Goal: Information Seeking & Learning: Learn about a topic

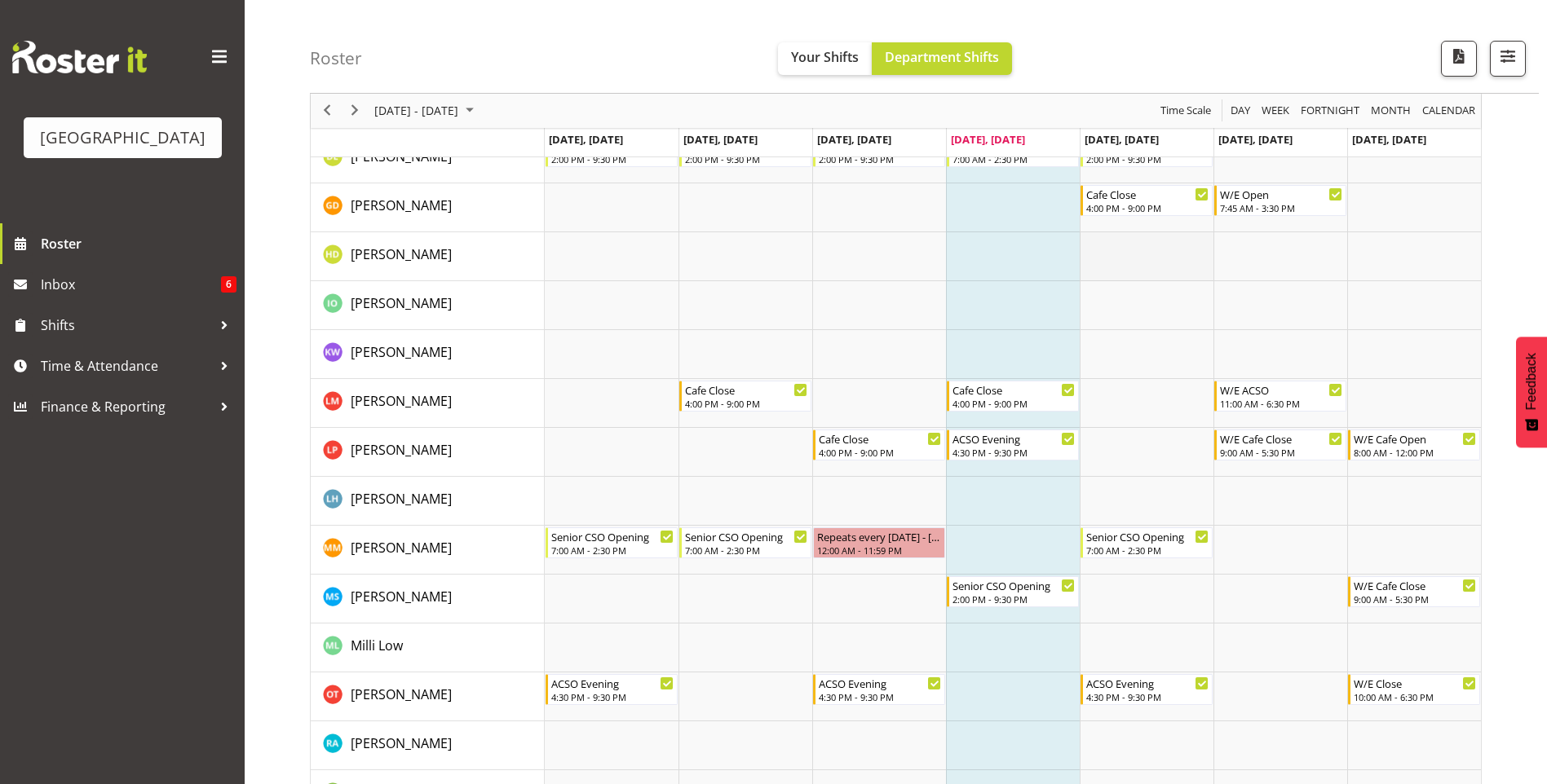
scroll to position [240, 0]
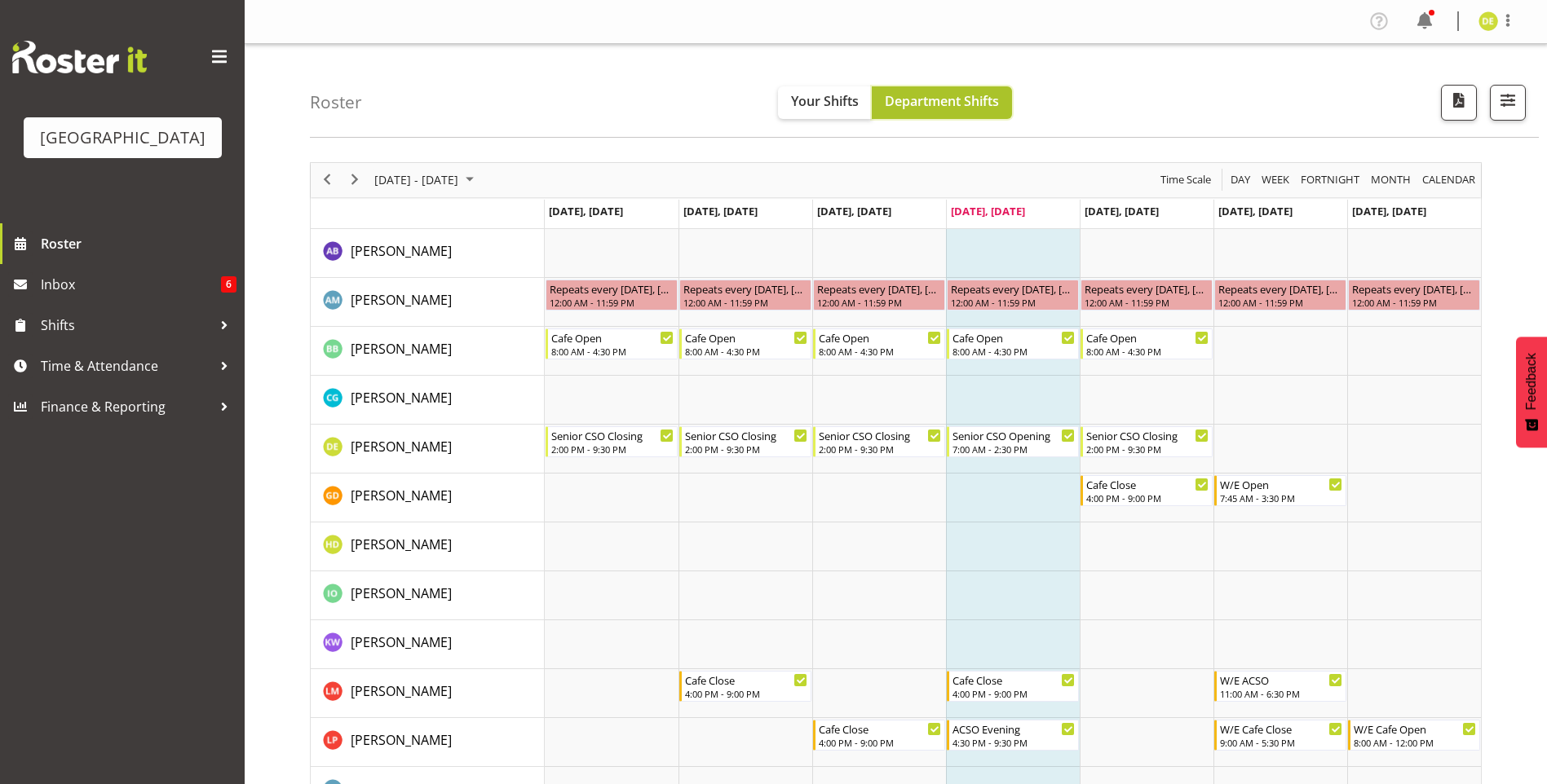
click at [914, 100] on span "Department Shifts" at bounding box center [942, 101] width 114 height 18
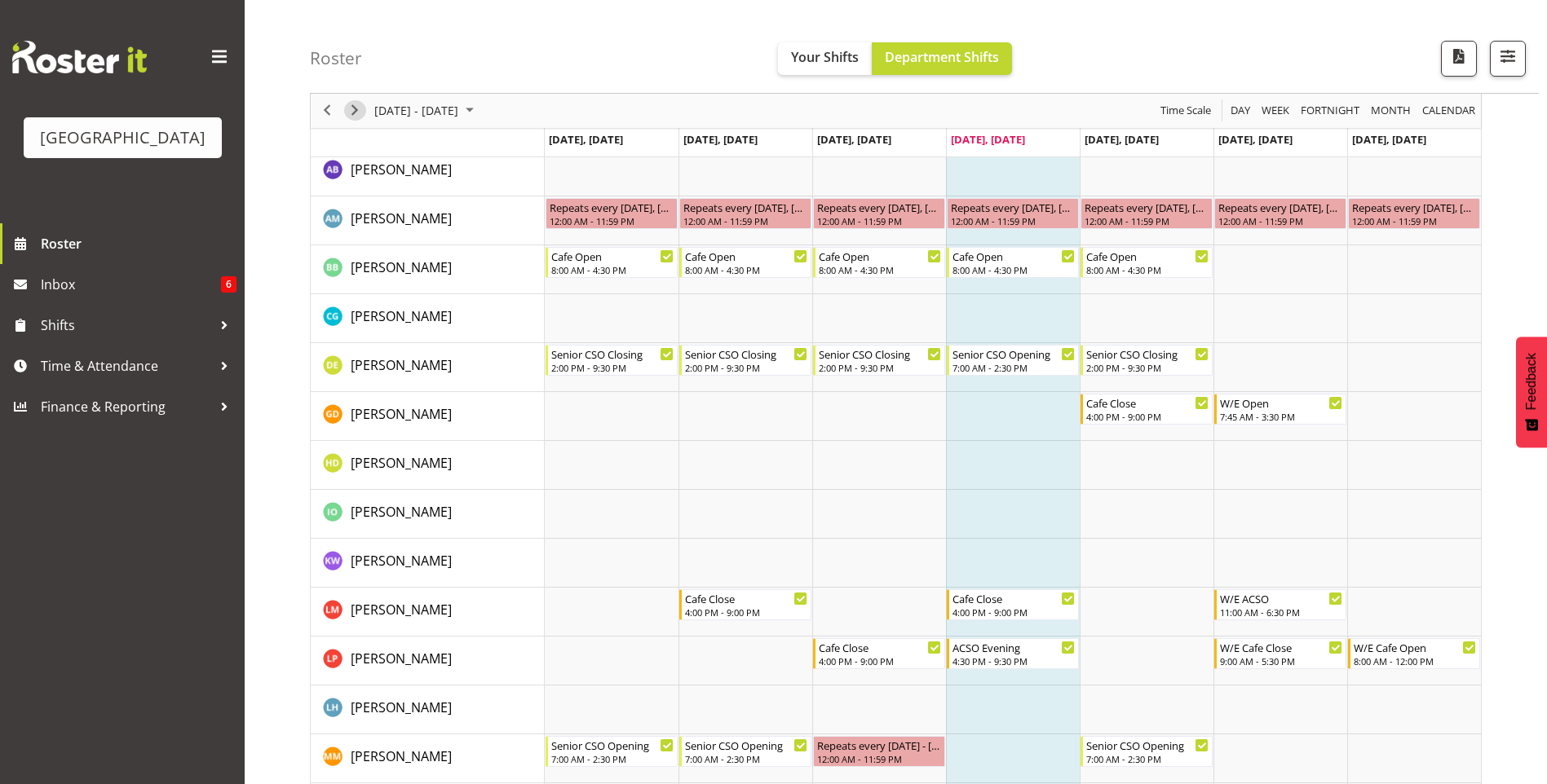
click at [360, 111] on span "Next" at bounding box center [354, 111] width 19 height 20
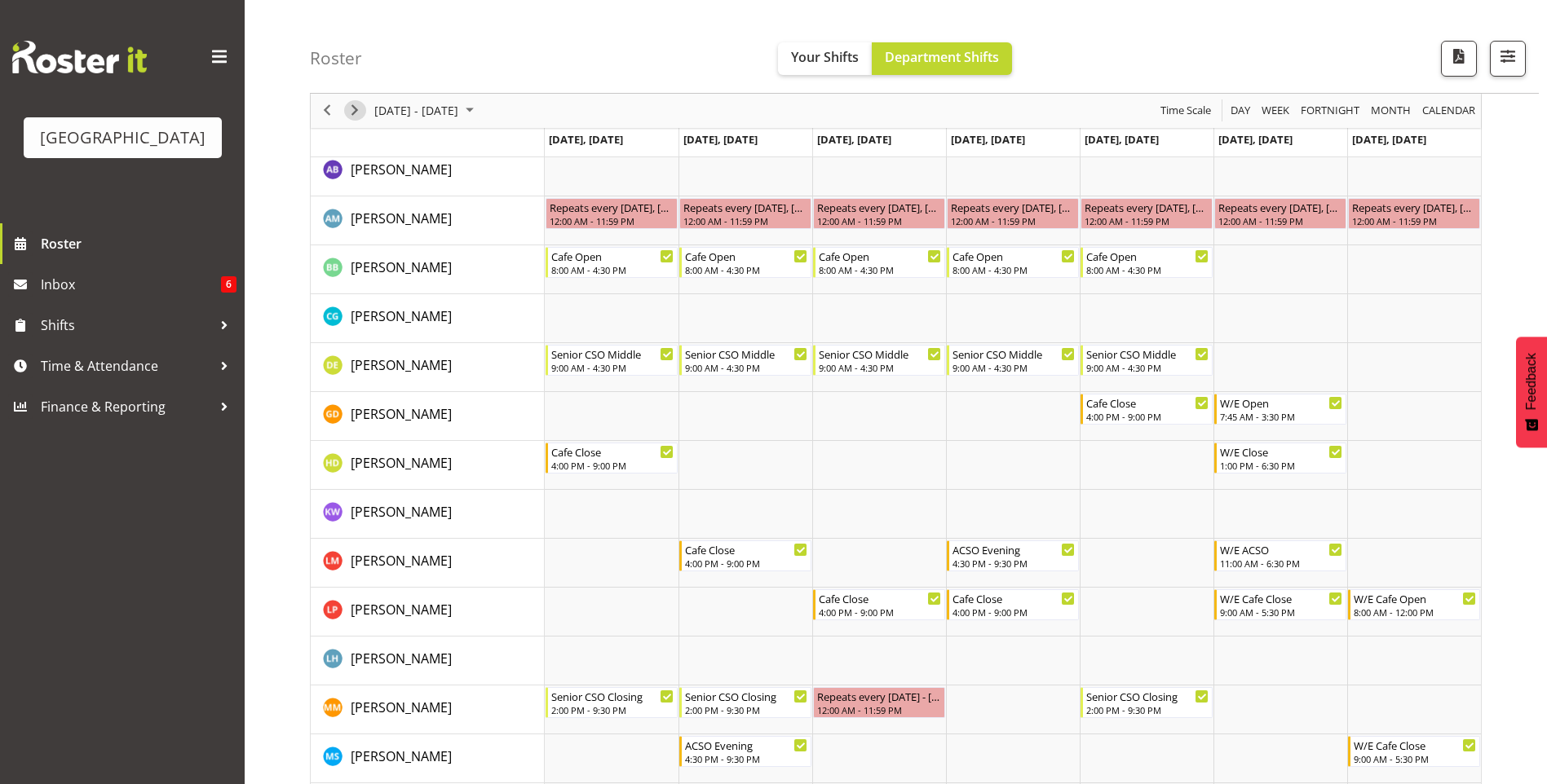
click at [359, 109] on span "Next" at bounding box center [354, 111] width 19 height 20
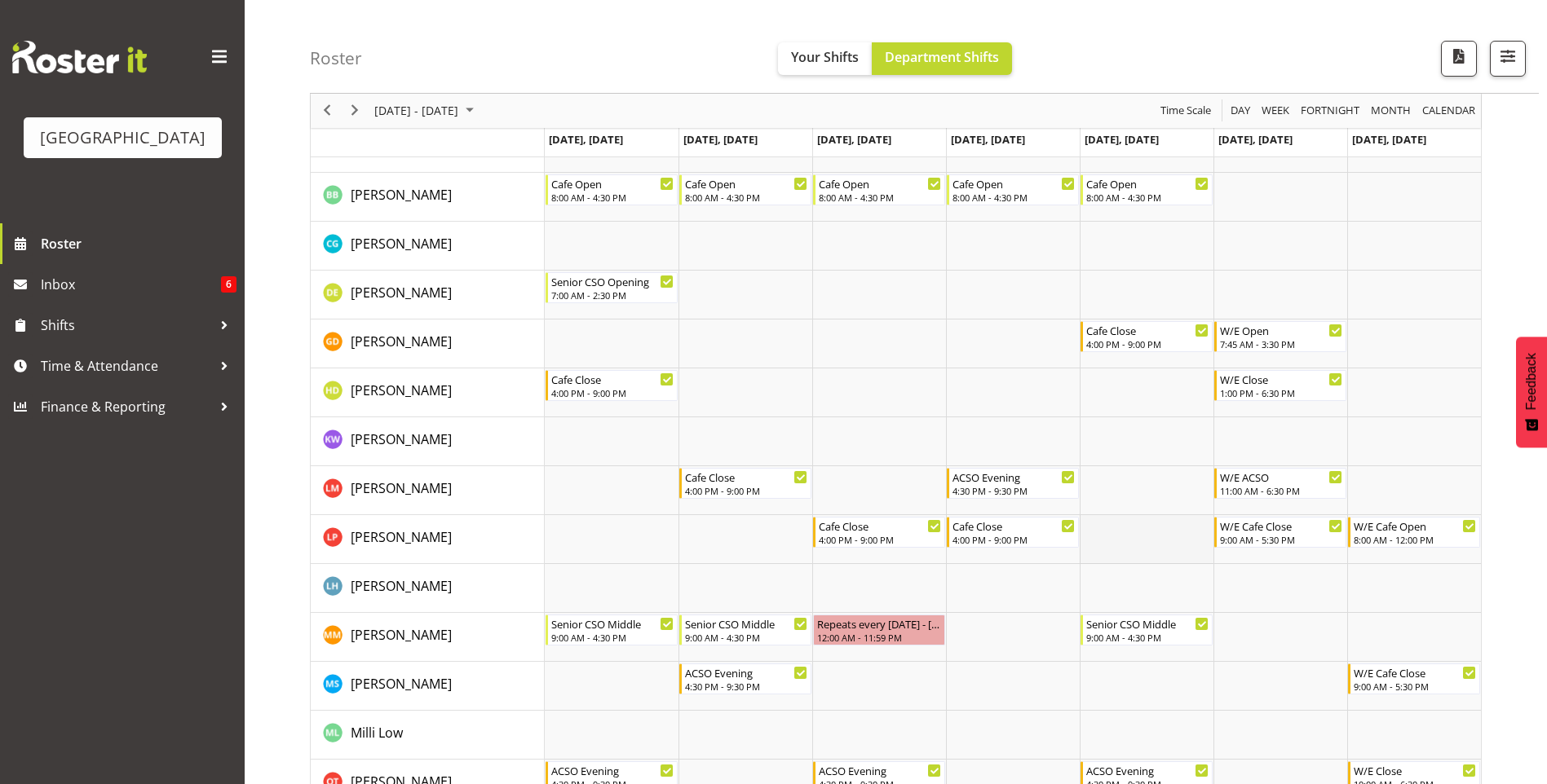
scroll to position [163, 0]
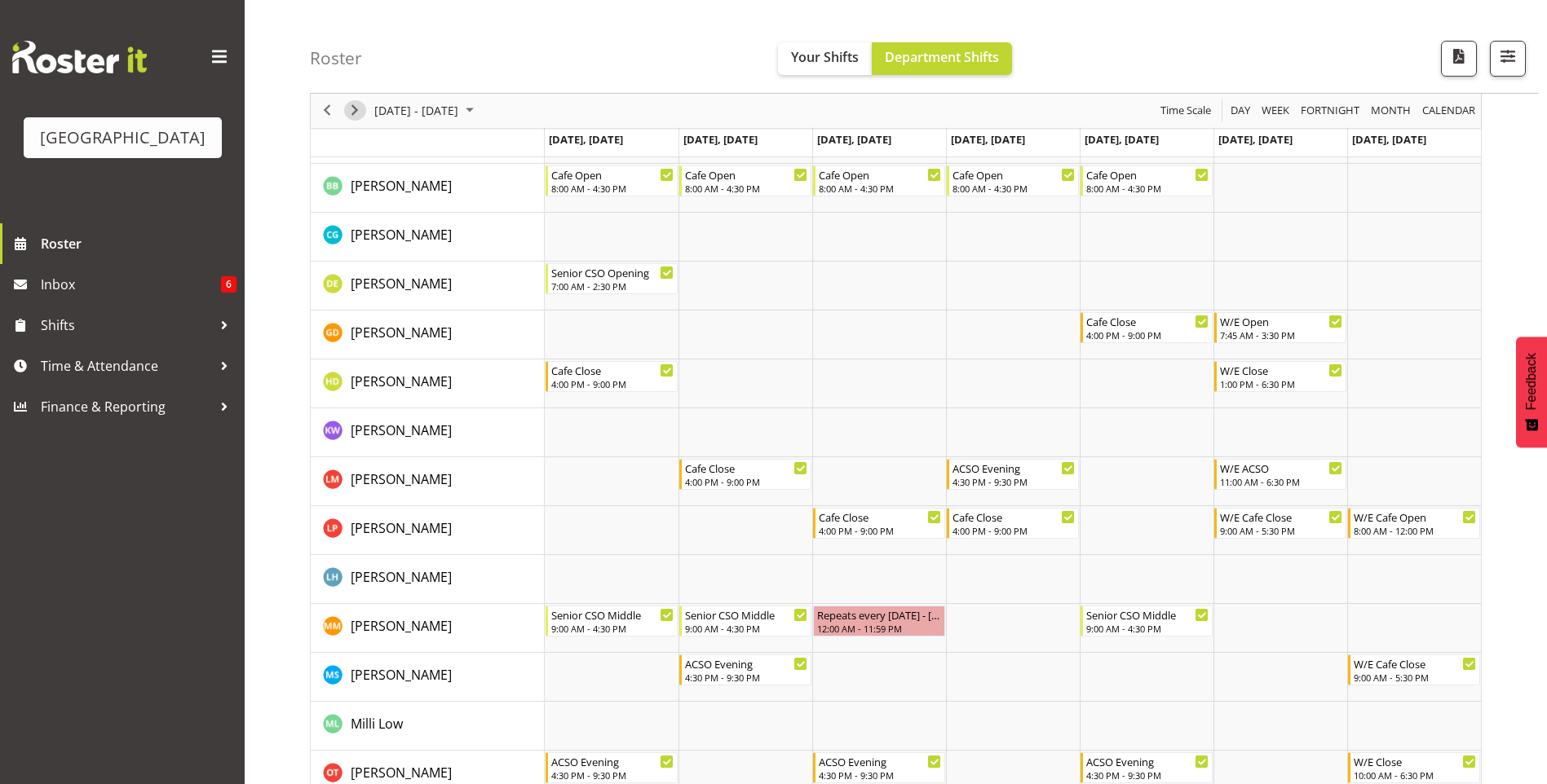
click at [350, 107] on span "Next" at bounding box center [354, 111] width 19 height 20
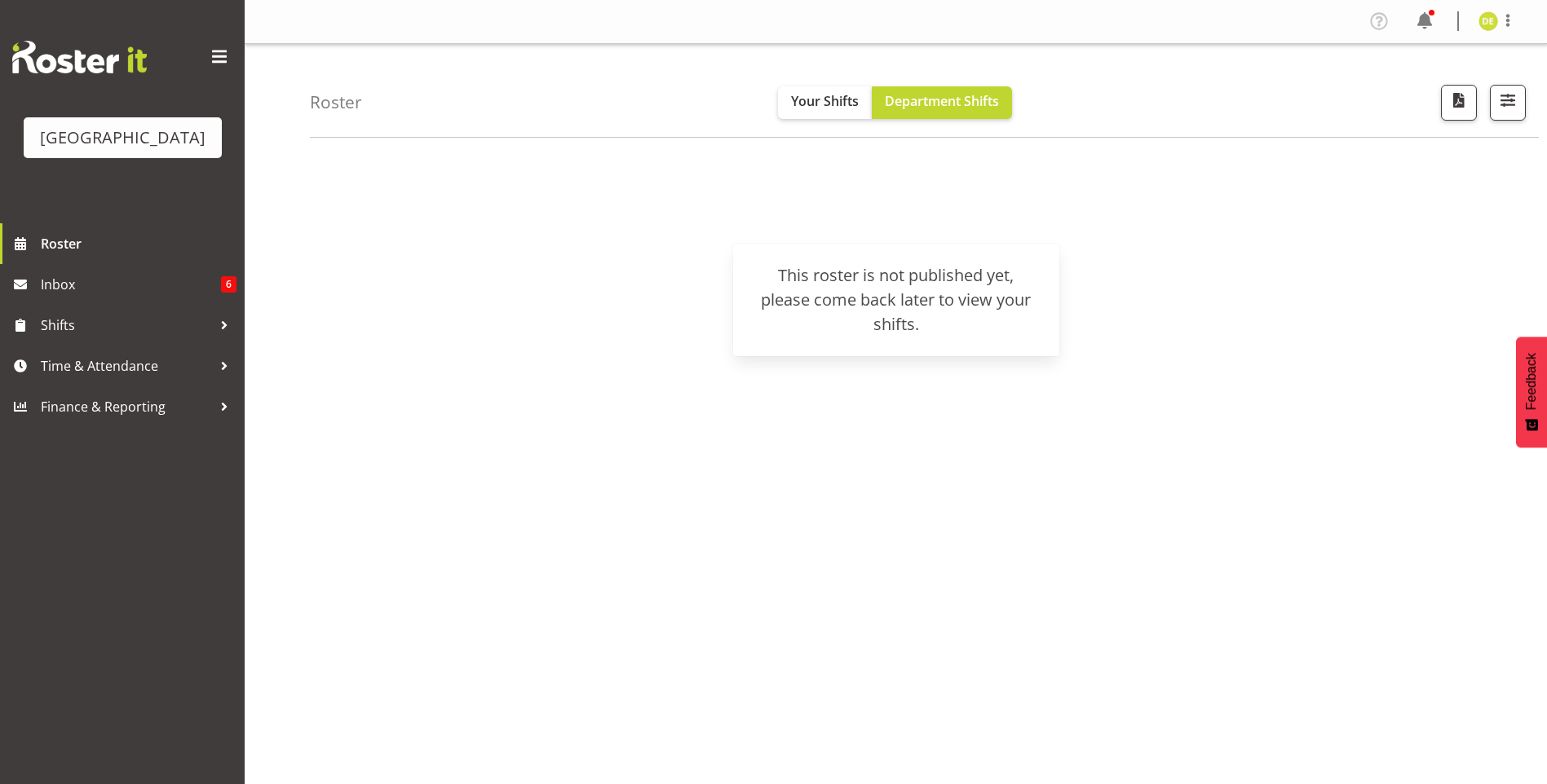
scroll to position [18, 0]
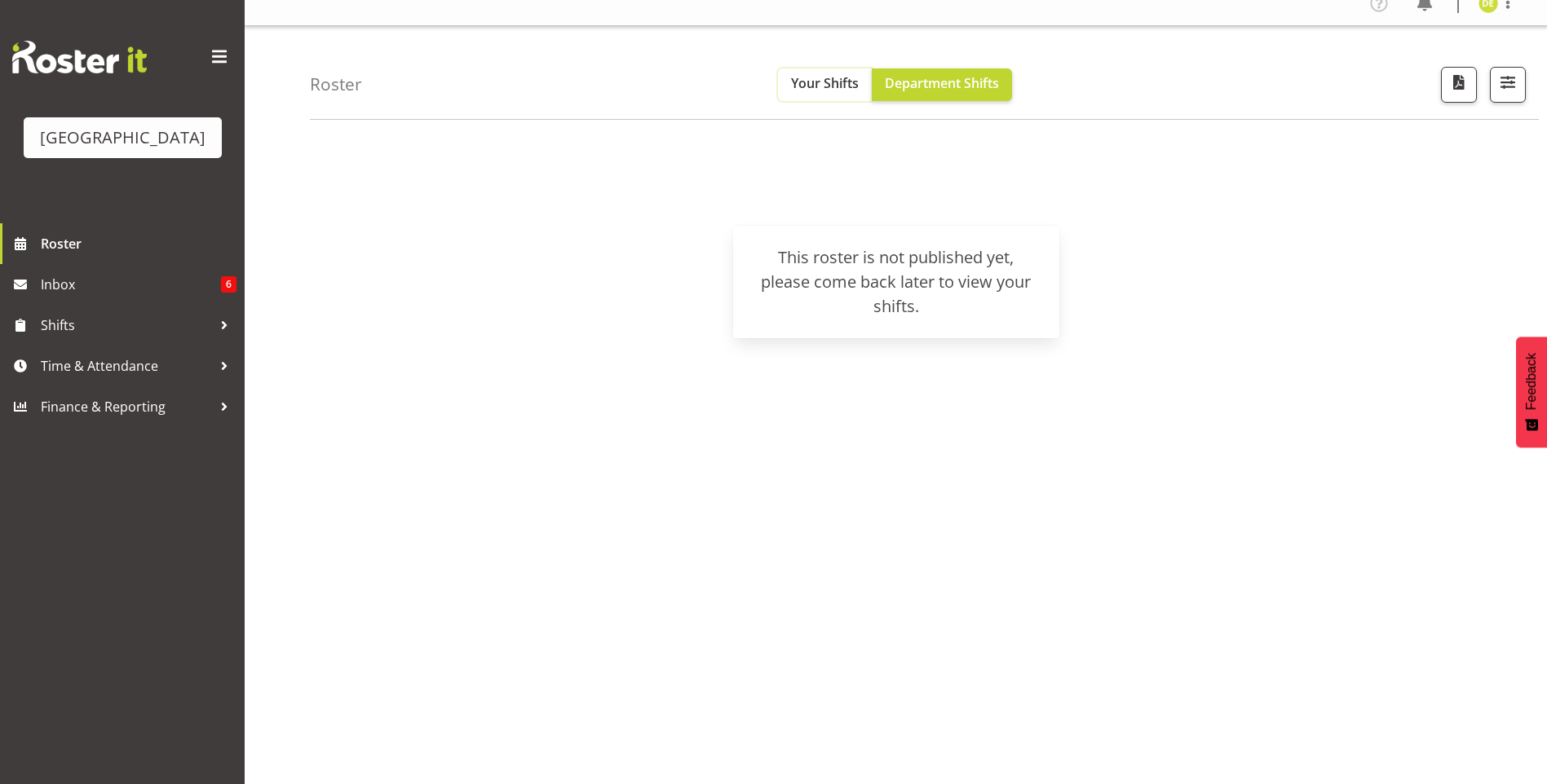
click at [816, 86] on span "Your Shifts" at bounding box center [825, 83] width 68 height 18
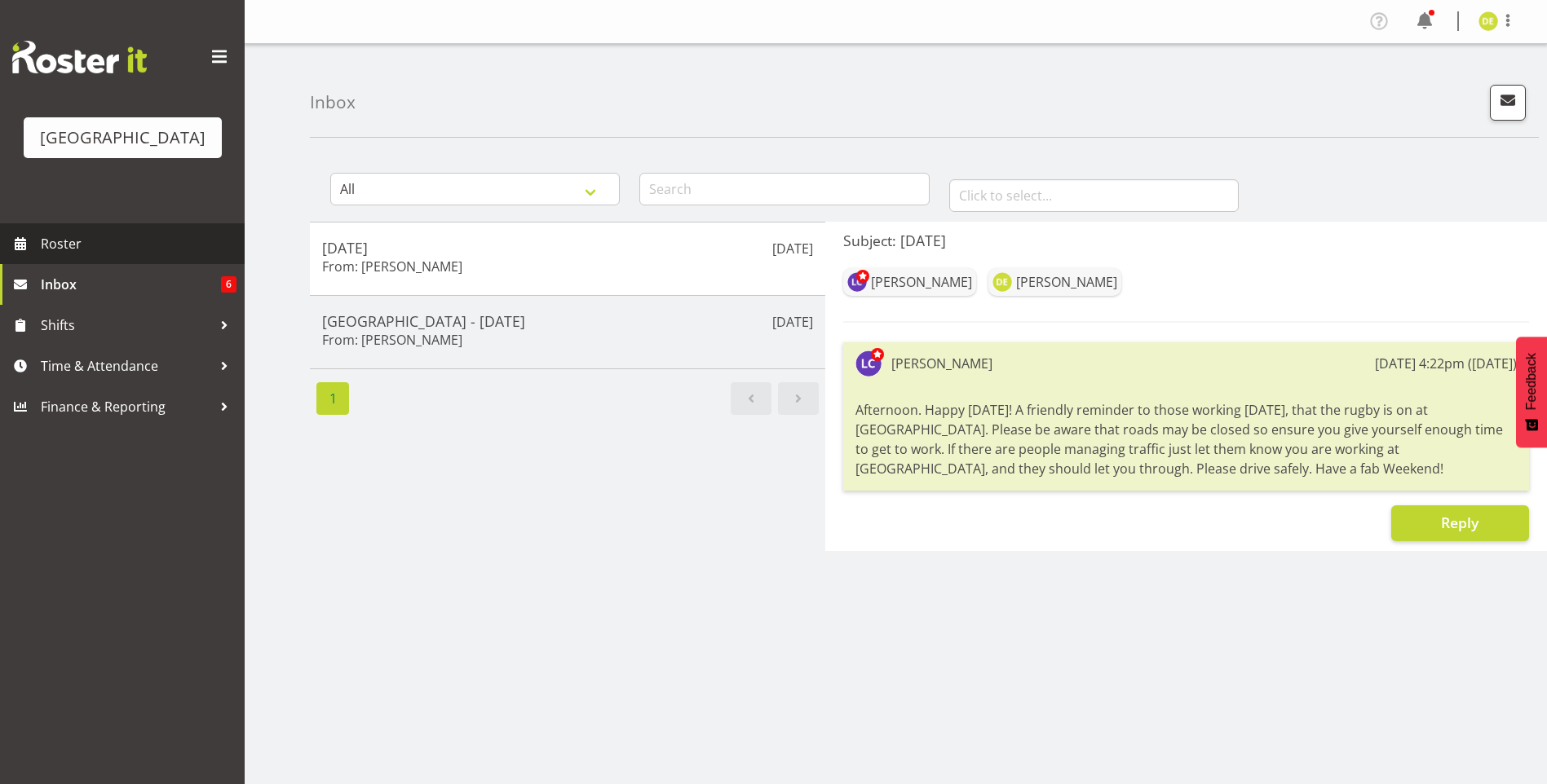
click at [83, 259] on link "Roster" at bounding box center [122, 244] width 245 height 41
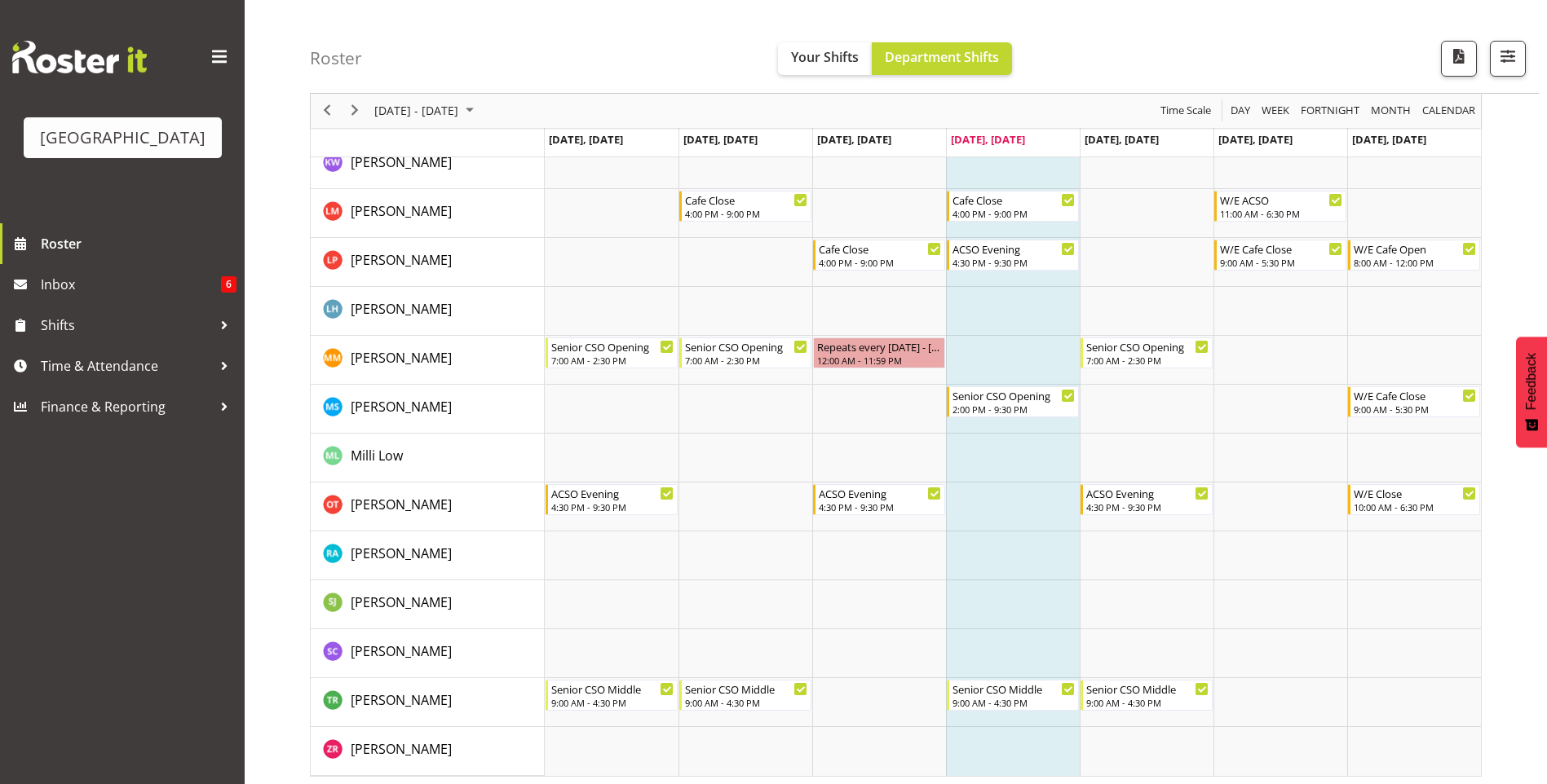
scroll to position [485, 0]
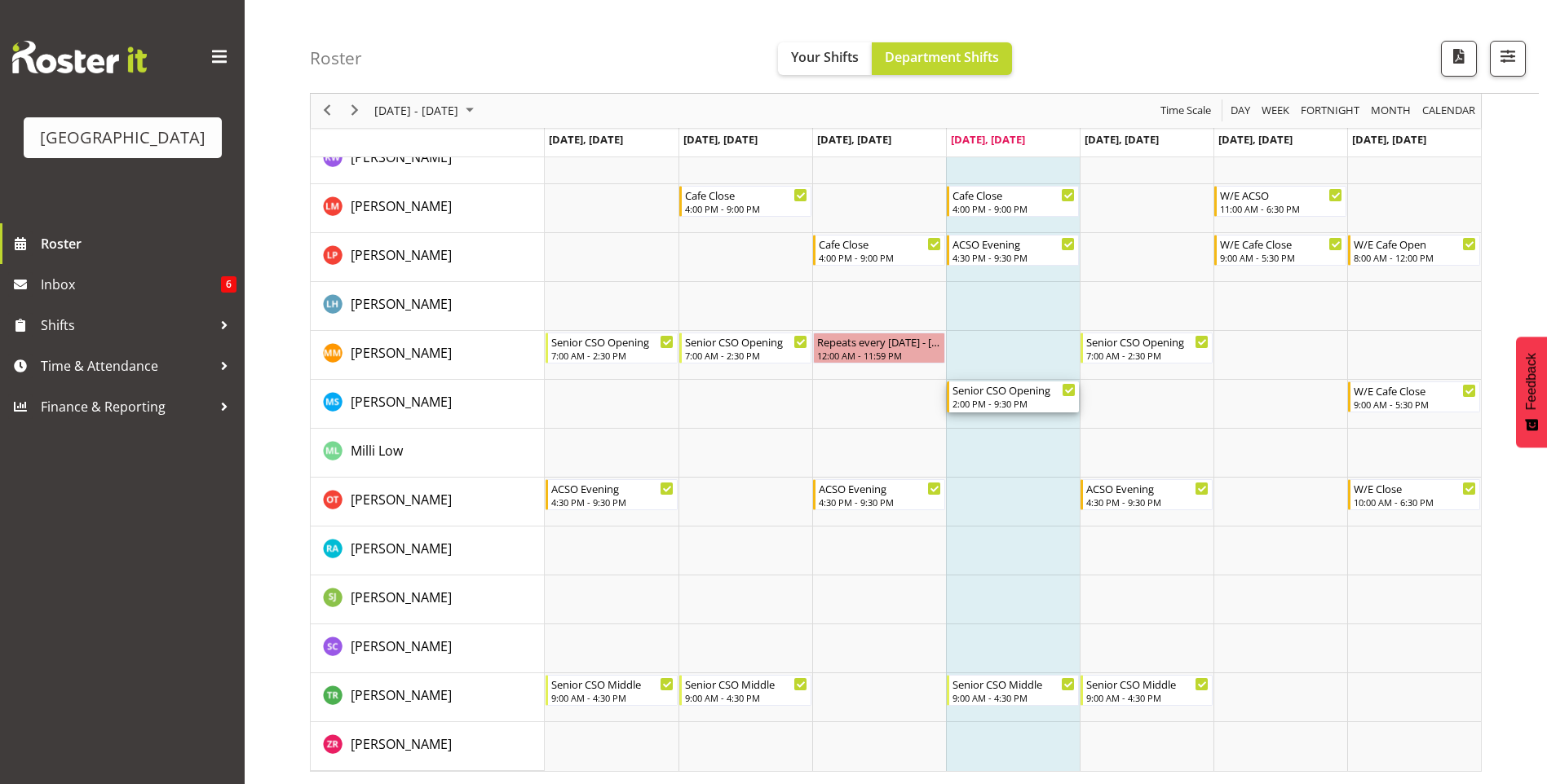
click at [975, 396] on div "Senior CSO Opening" at bounding box center [1014, 389] width 123 height 16
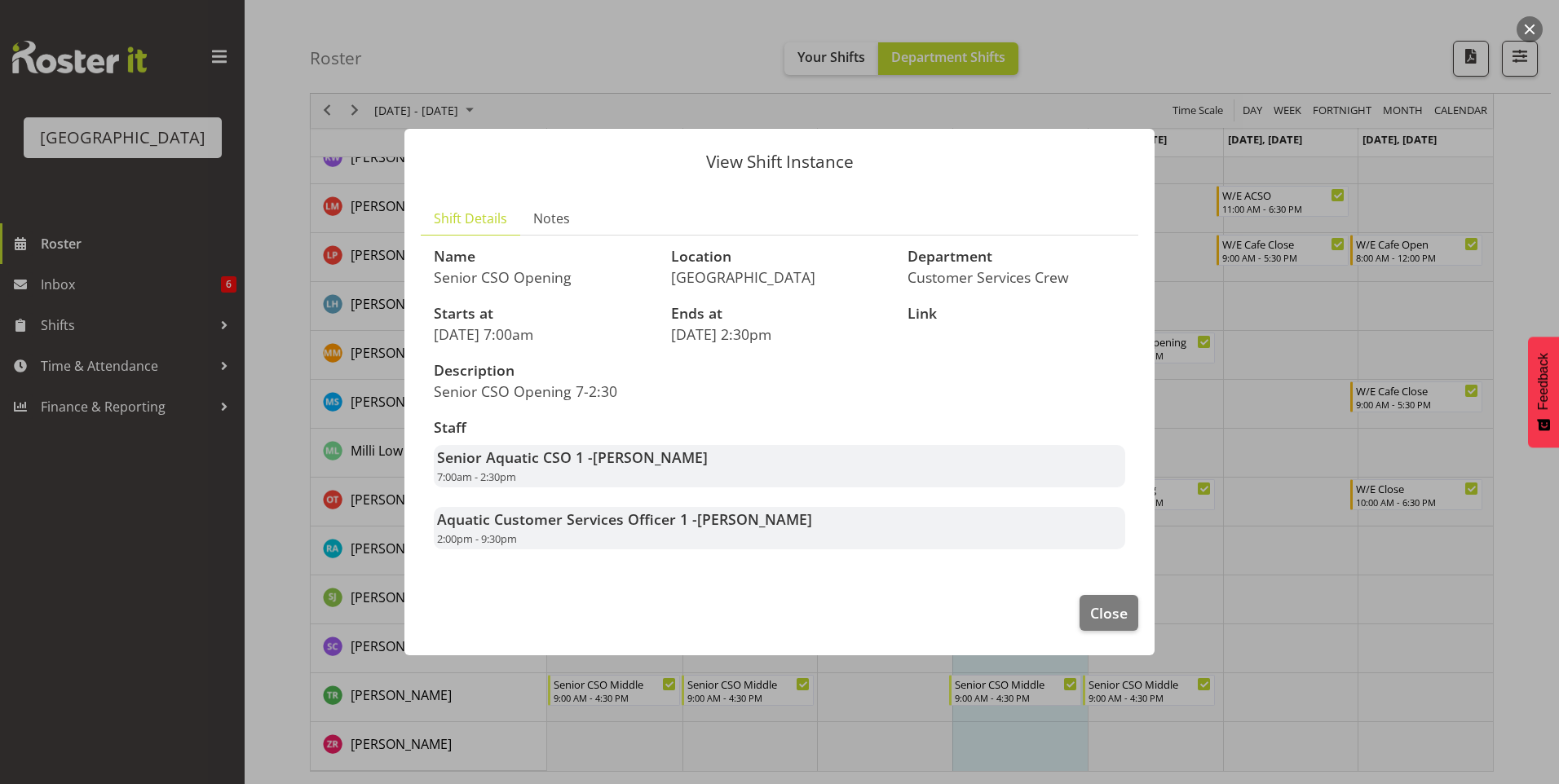
click at [1256, 460] on div at bounding box center [779, 392] width 1559 height 784
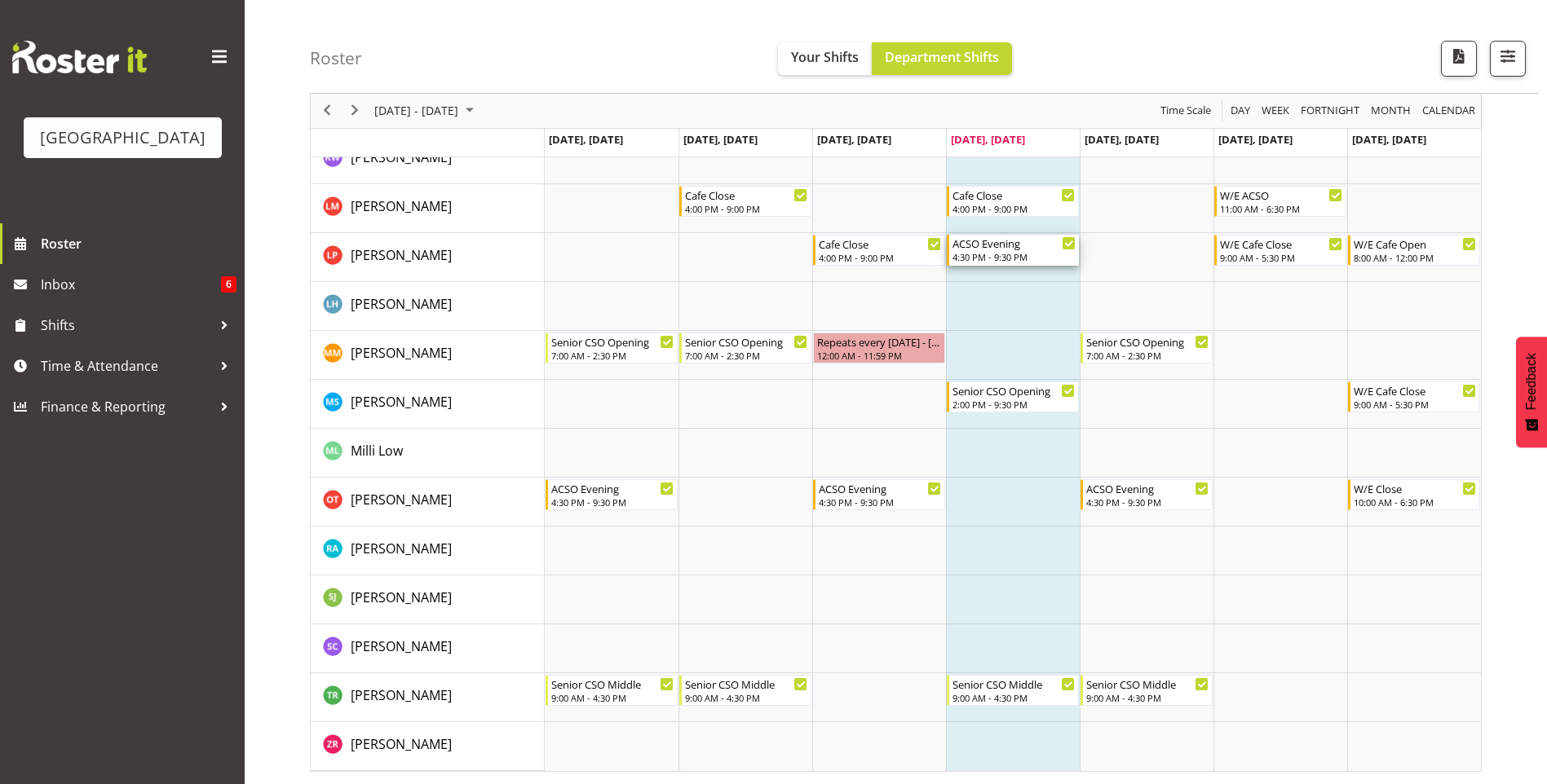
click at [1011, 263] on div "4:30 PM - 9:30 PM" at bounding box center [1014, 257] width 123 height 13
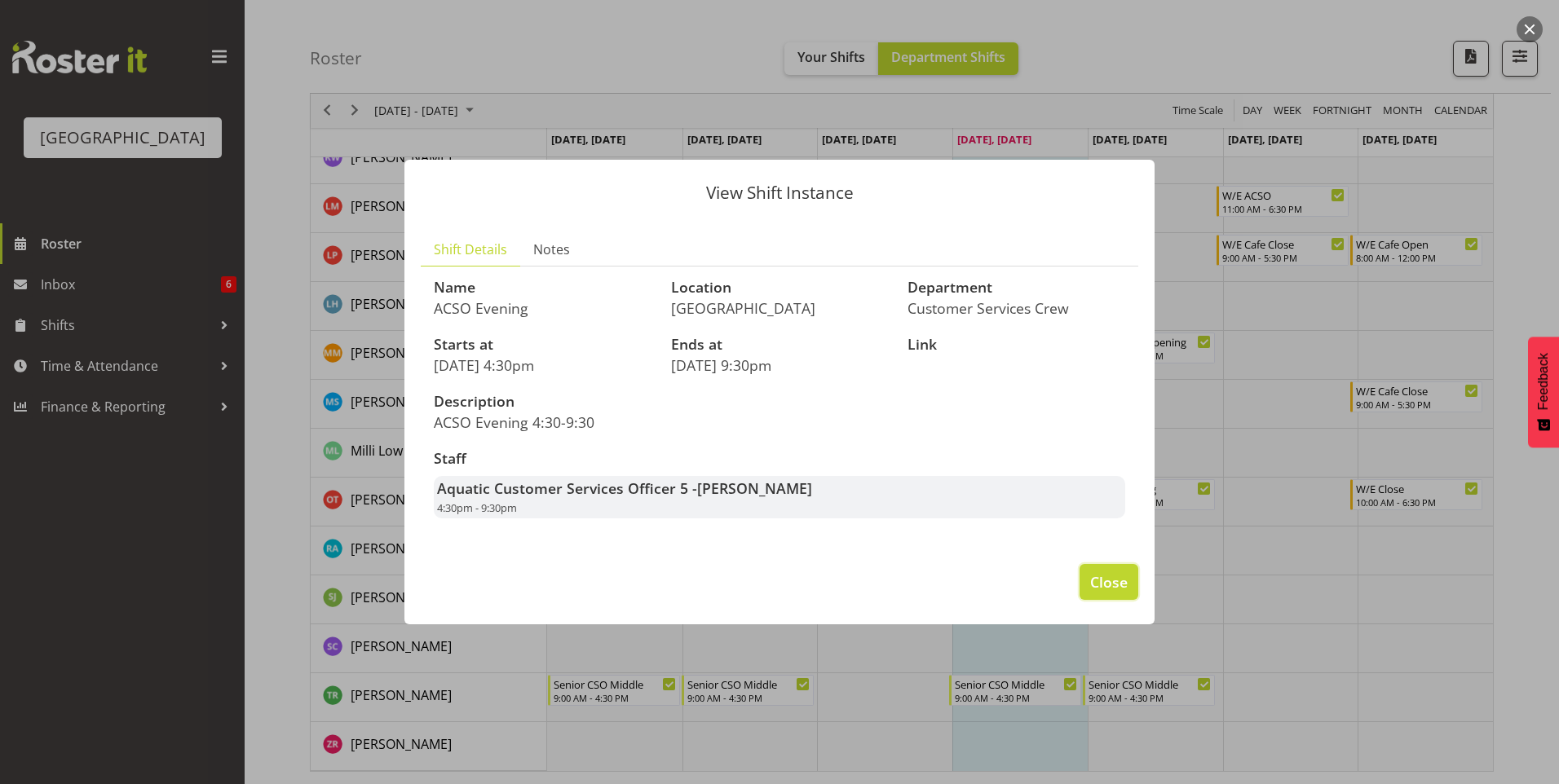
click at [1119, 580] on span "Close" at bounding box center [1108, 581] width 38 height 21
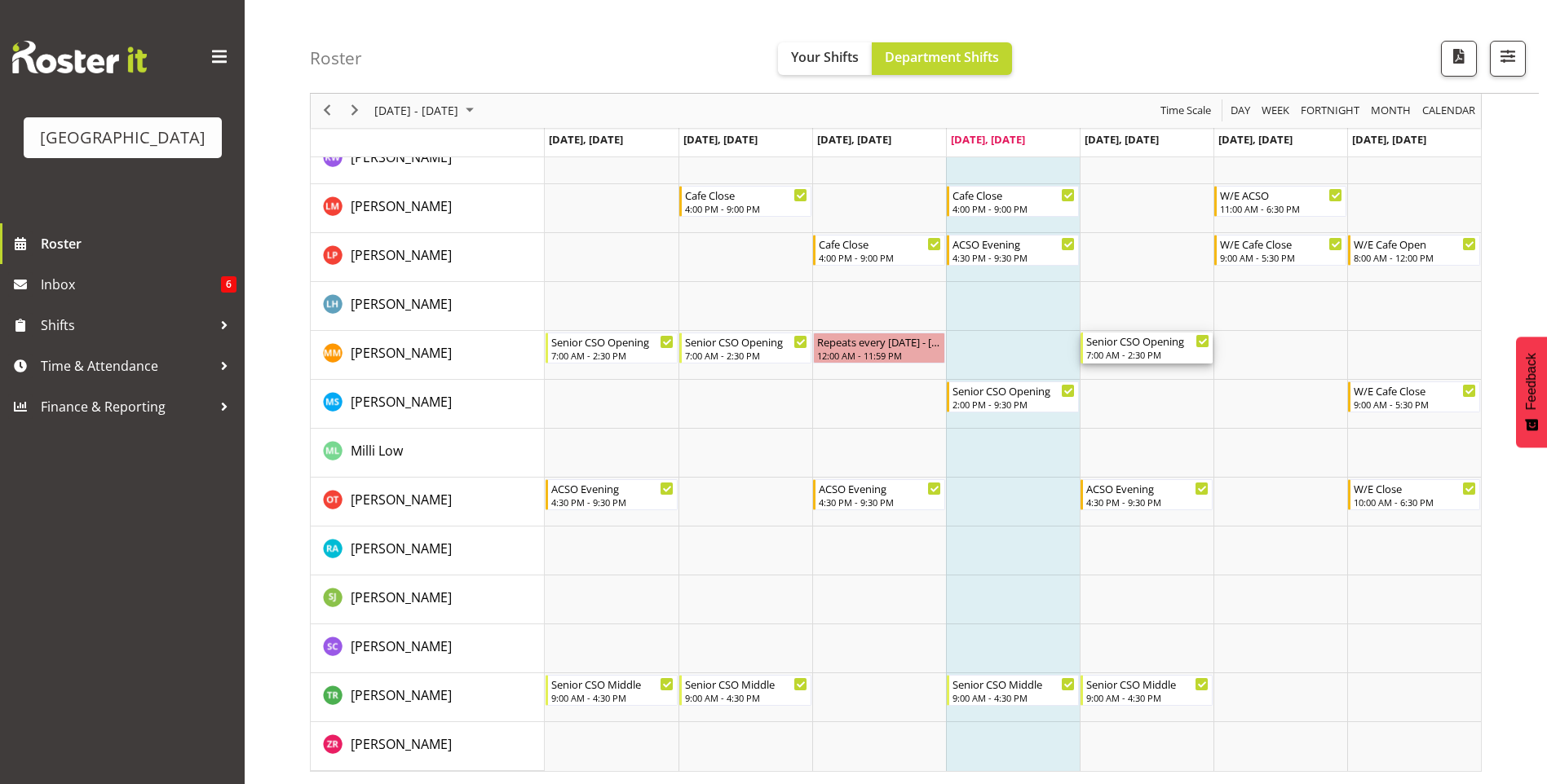
click at [1115, 352] on div "7:00 AM - 2:30 PM" at bounding box center [1147, 355] width 123 height 13
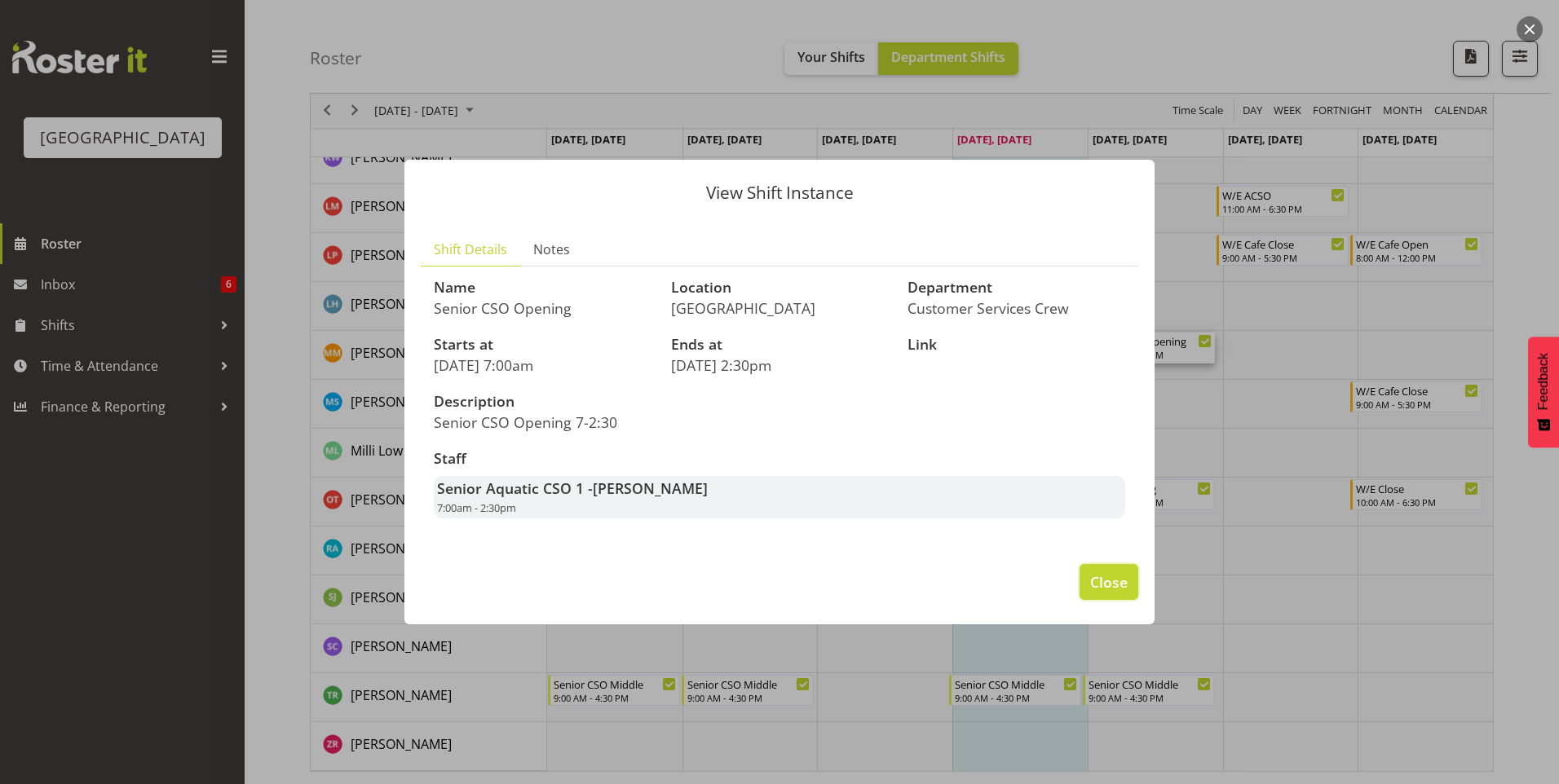
click at [1109, 580] on span "Close" at bounding box center [1108, 581] width 38 height 21
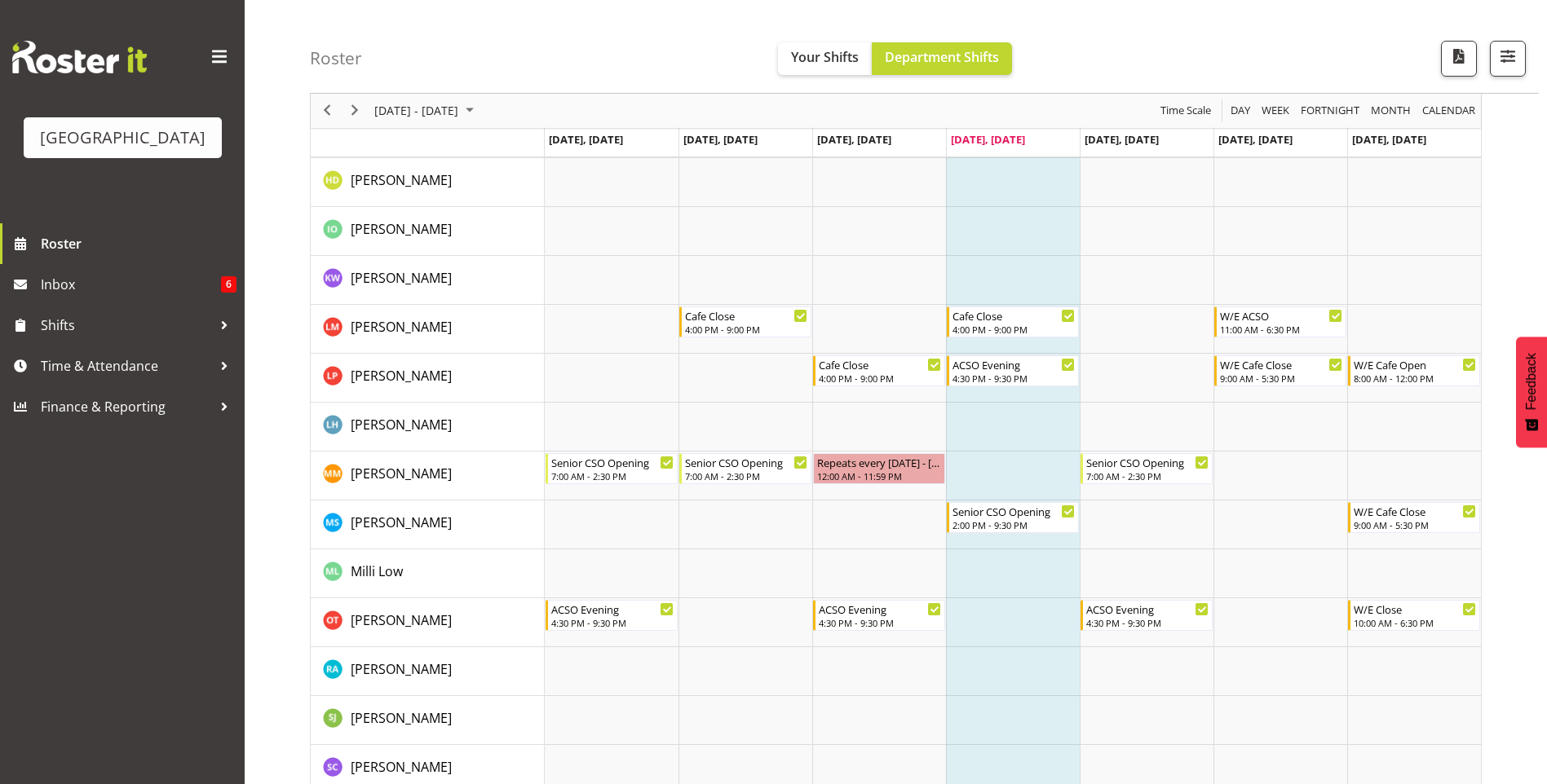
scroll to position [408, 0]
